Goal: Information Seeking & Learning: Learn about a topic

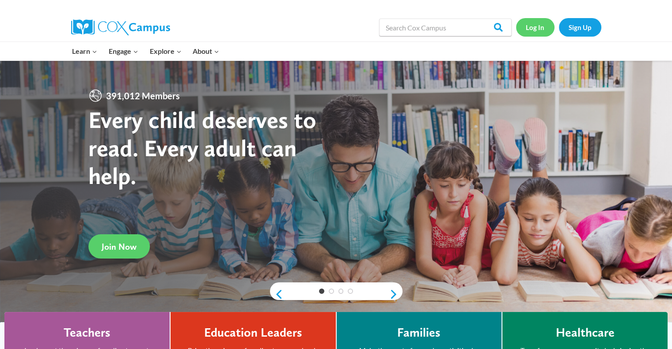
click at [526, 31] on link "Log In" at bounding box center [535, 27] width 38 height 18
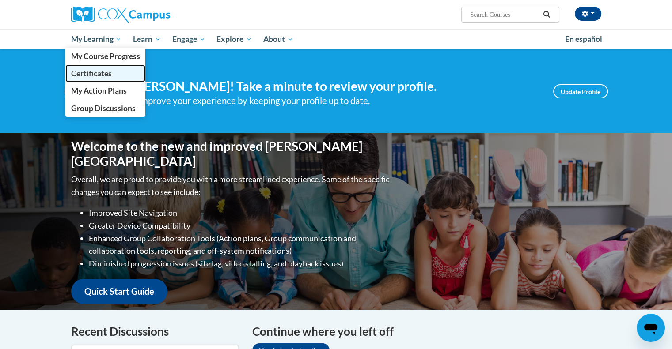
click at [100, 70] on span "Certificates" at bounding box center [91, 73] width 41 height 9
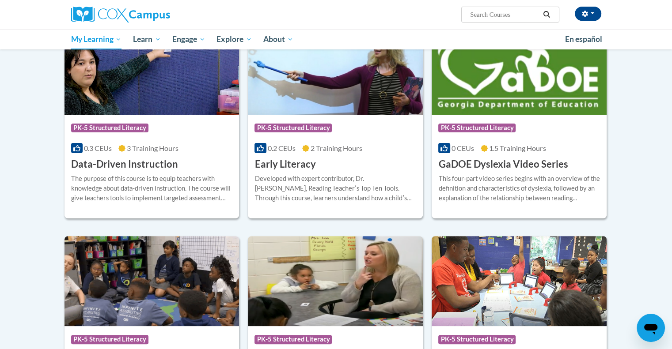
scroll to position [99, 0]
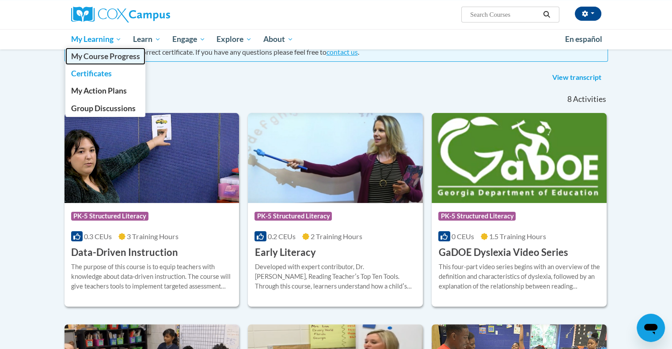
click at [104, 60] on span "My Course Progress" at bounding box center [105, 56] width 69 height 9
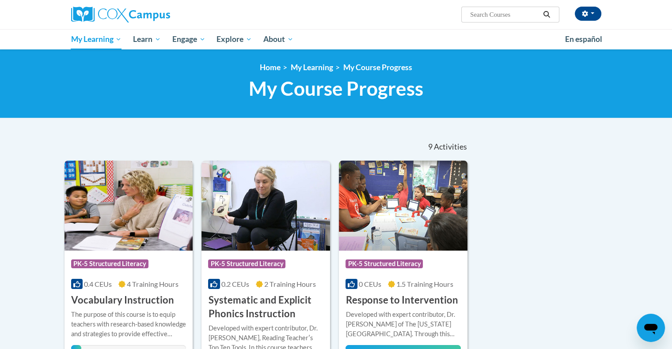
click at [184, 308] on div "More Info Open The purpose of this course is to equip teachers with research-ba…" at bounding box center [128, 332] width 128 height 51
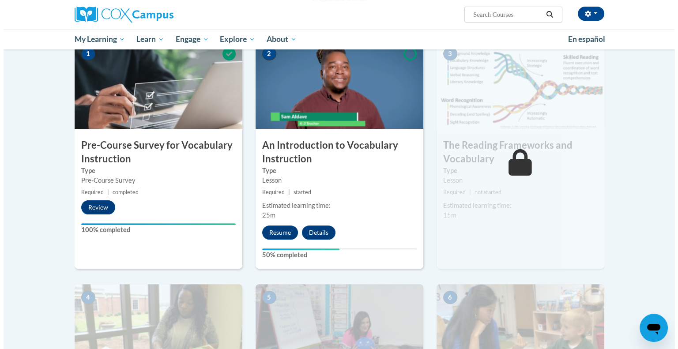
scroll to position [194, 0]
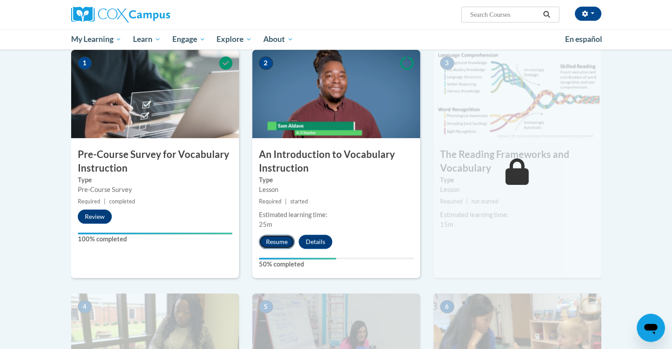
click at [278, 235] on button "Resume" at bounding box center [277, 242] width 36 height 14
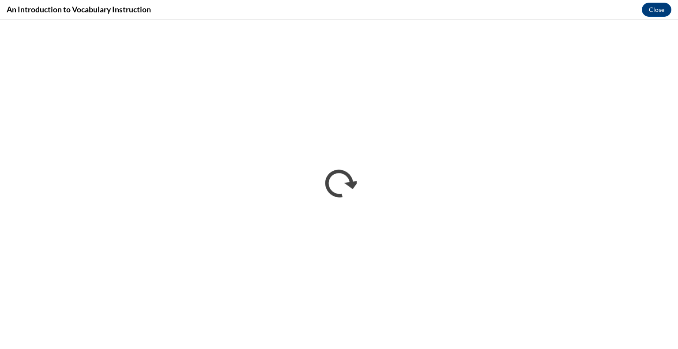
scroll to position [0, 0]
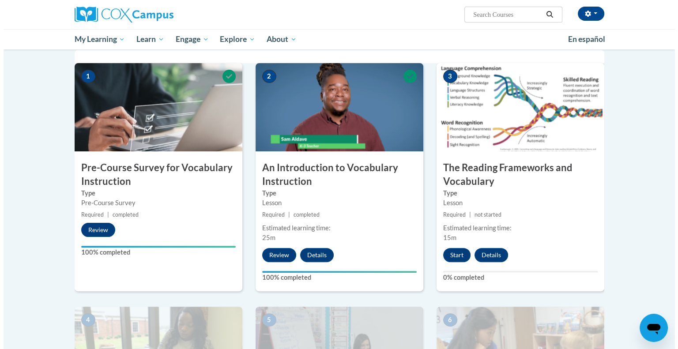
scroll to position [171, 0]
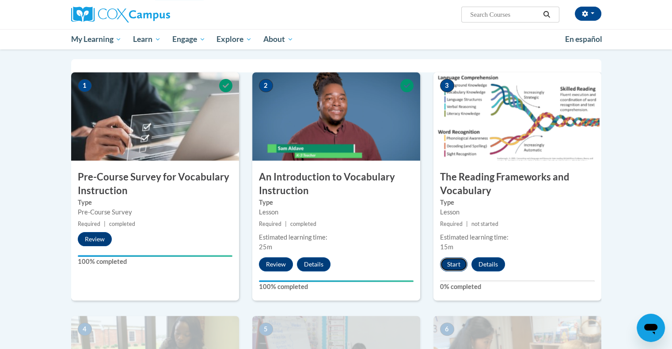
click at [447, 259] on button "Start" at bounding box center [453, 264] width 27 height 14
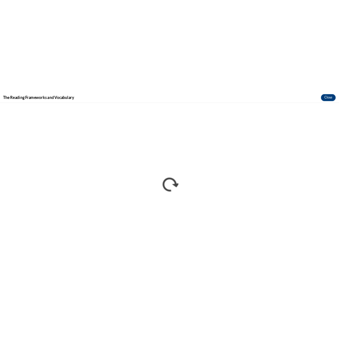
scroll to position [0, 0]
